Goal: Task Accomplishment & Management: Use online tool/utility

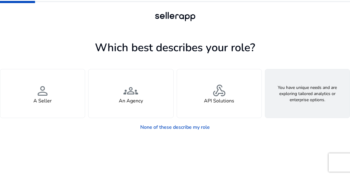
click at [296, 104] on h4 "Looking for Custom Solutions" at bounding box center [308, 101] width 66 height 6
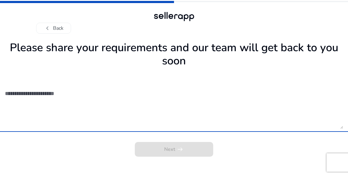
scroll to position [3, 0]
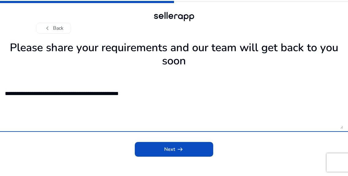
type textarea "**********"
click at [174, 153] on span "Next arrow_right_alt" at bounding box center [174, 149] width 20 height 7
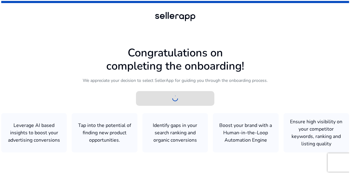
scroll to position [0, 0]
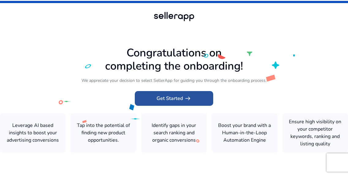
click at [174, 97] on span "Get Started arrow_right_alt" at bounding box center [174, 98] width 35 height 7
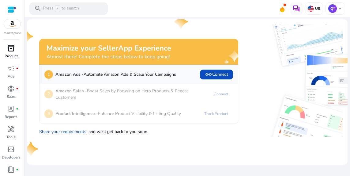
click at [13, 59] on p "Product" at bounding box center [11, 56] width 13 height 6
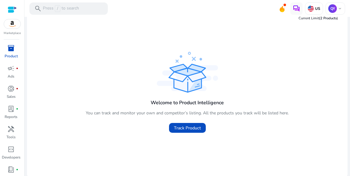
scroll to position [26, 0]
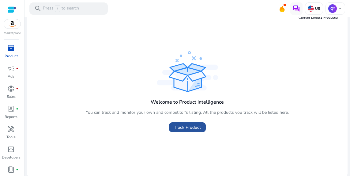
click at [188, 131] on span "Track Product" at bounding box center [187, 127] width 27 height 6
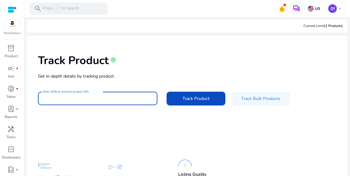
click at [110, 102] on input "Enter ASIN or Amazon product URL" at bounding box center [98, 98] width 110 height 7
paste input "**********"
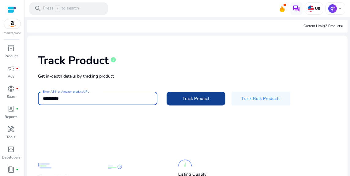
type input "**********"
click at [189, 106] on span at bounding box center [196, 98] width 59 height 15
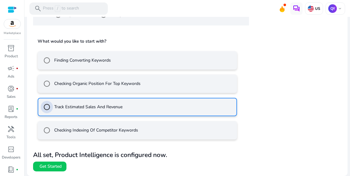
scroll to position [206, 0]
drag, startPoint x: 68, startPoint y: 168, endPoint x: 85, endPoint y: 162, distance: 18.0
click at [62, 168] on span "Get Started" at bounding box center [51, 166] width 22 height 6
